Goal: Navigation & Orientation: Find specific page/section

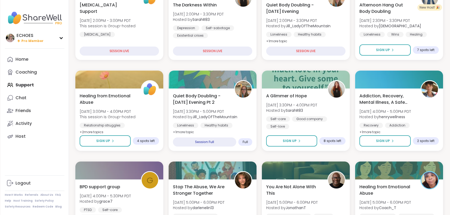
scroll to position [107, 0]
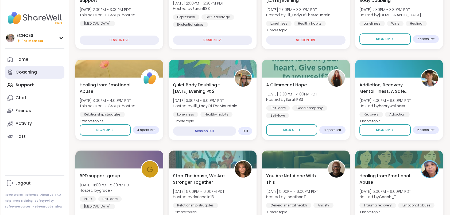
click at [29, 72] on div "Coaching" at bounding box center [25, 72] width 21 height 6
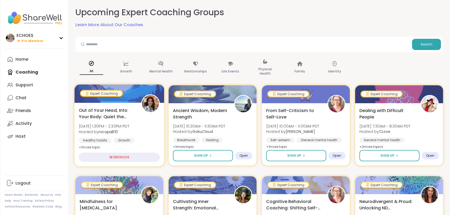
scroll to position [27, 0]
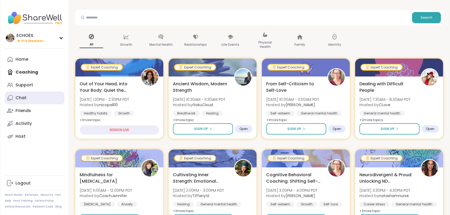
click at [28, 99] on link "Chat" at bounding box center [35, 97] width 60 height 13
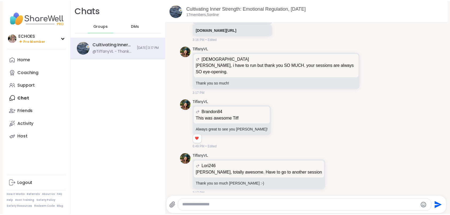
scroll to position [1874, 0]
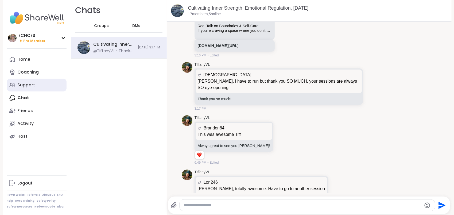
click at [28, 89] on link "Support" at bounding box center [37, 85] width 60 height 13
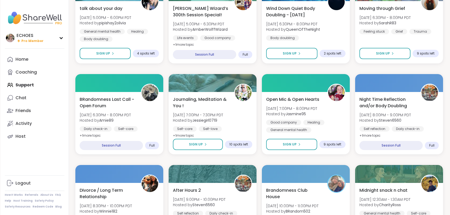
scroll to position [374, 0]
